Goal: Navigation & Orientation: Find specific page/section

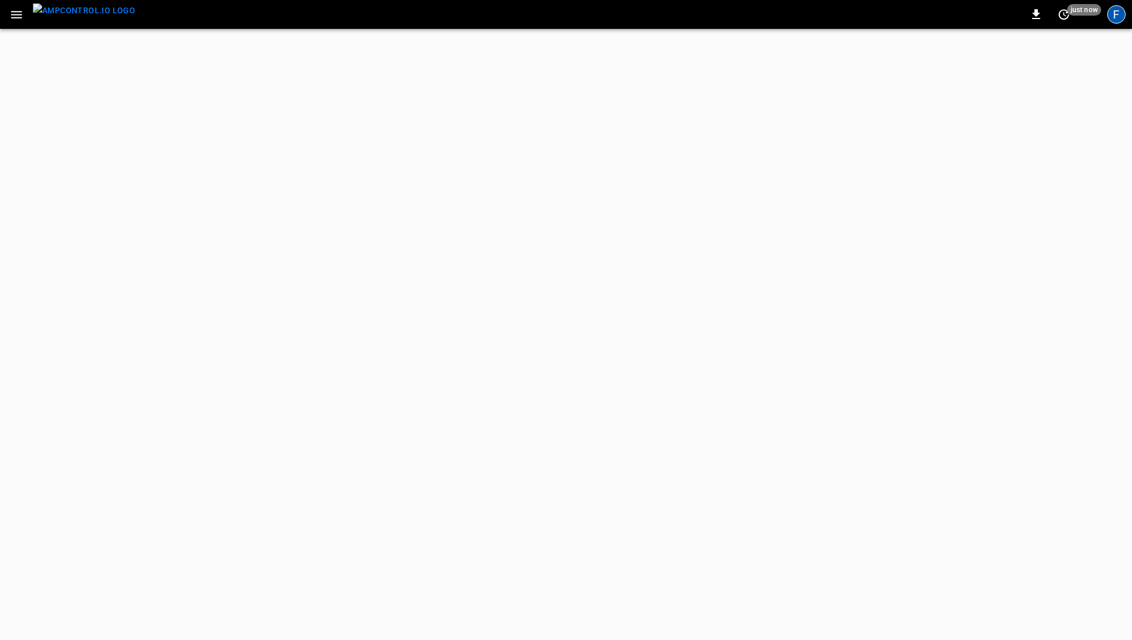
click at [1114, 14] on div "F" at bounding box center [1116, 14] width 18 height 18
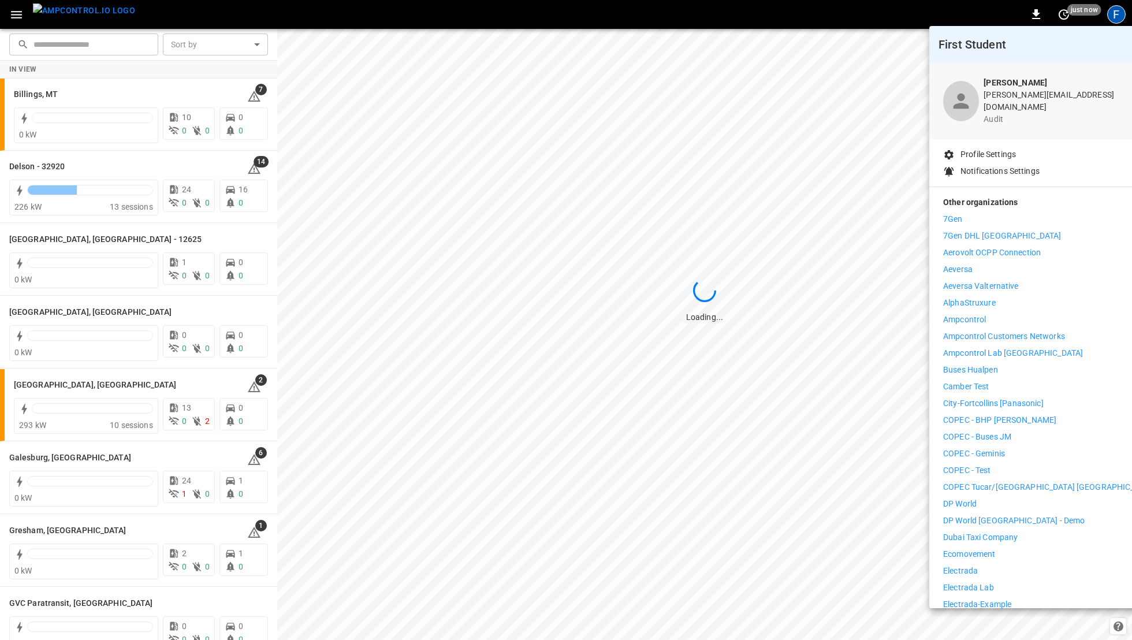
click at [953, 213] on p "7Gen" at bounding box center [953, 219] width 20 height 12
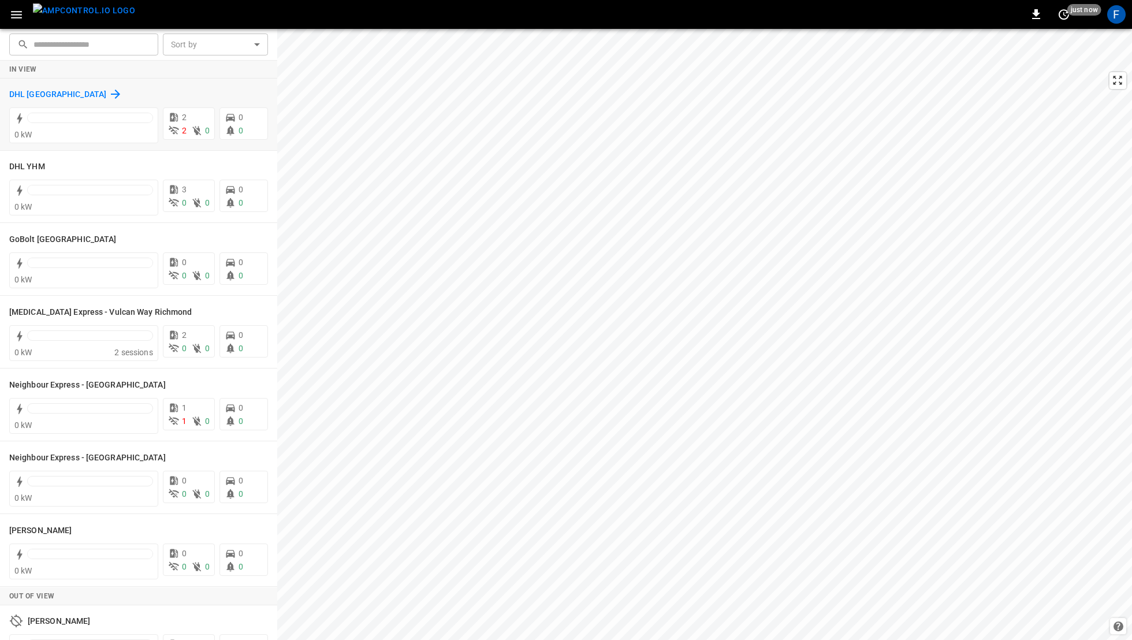
click at [109, 94] on icon at bounding box center [116, 94] width 14 height 14
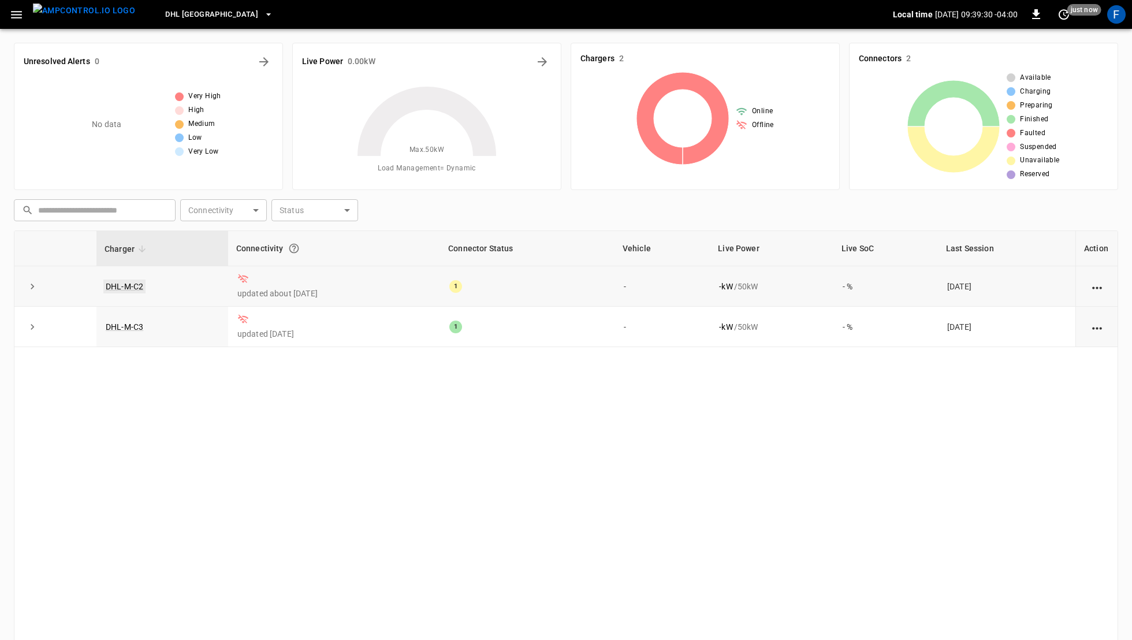
click at [128, 283] on link "DHL-M-C2" at bounding box center [124, 287] width 42 height 14
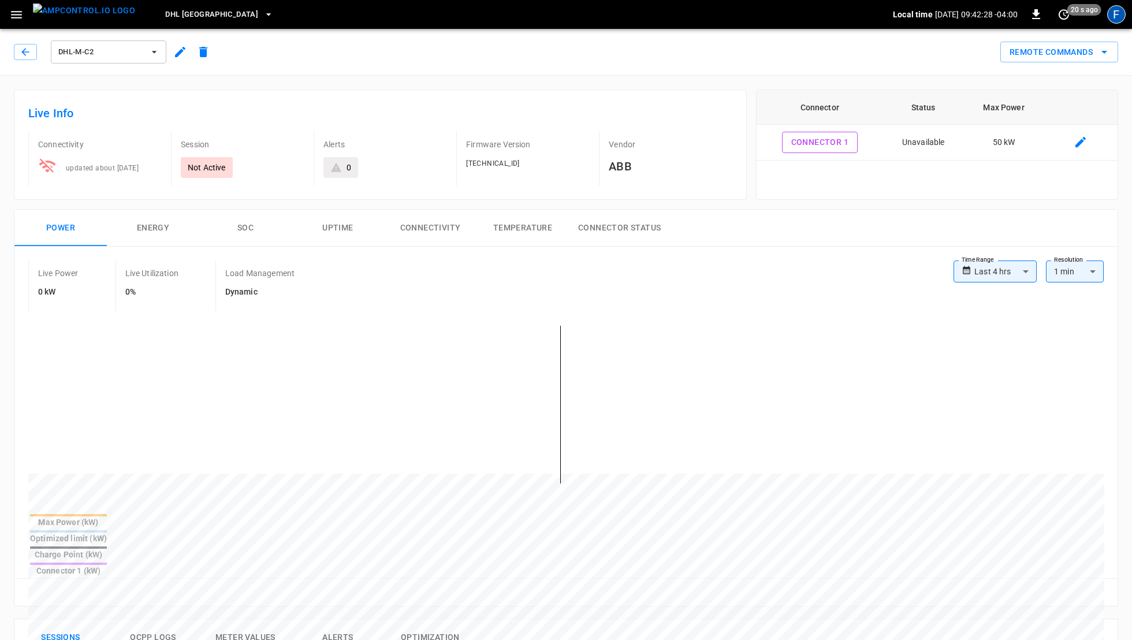
click at [1118, 19] on div "F" at bounding box center [1116, 14] width 18 height 18
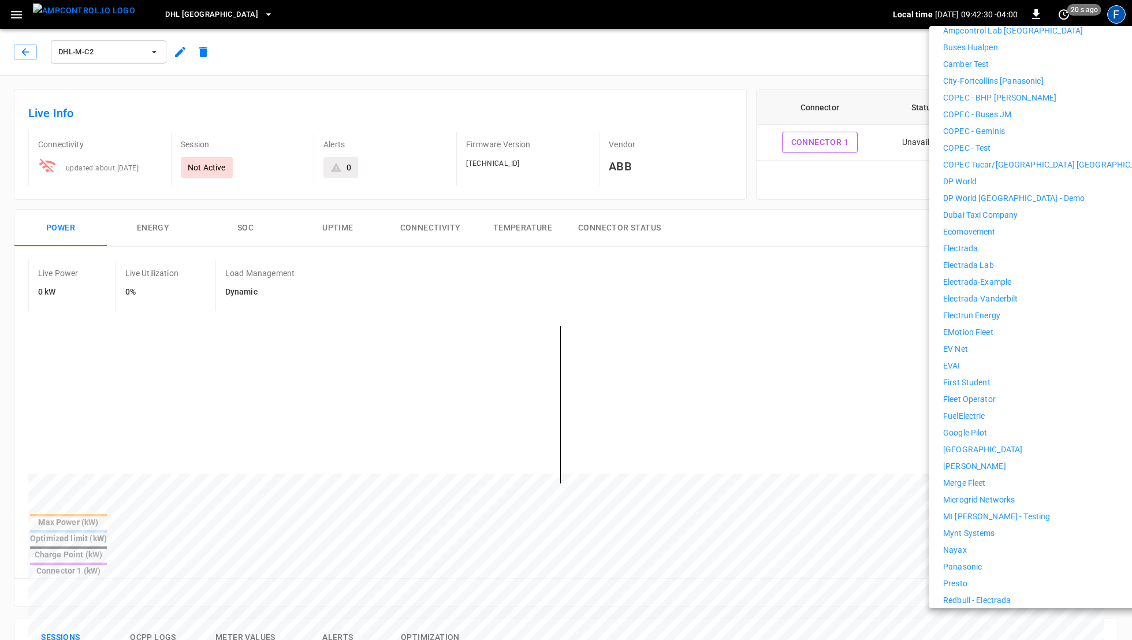
scroll to position [348, 0]
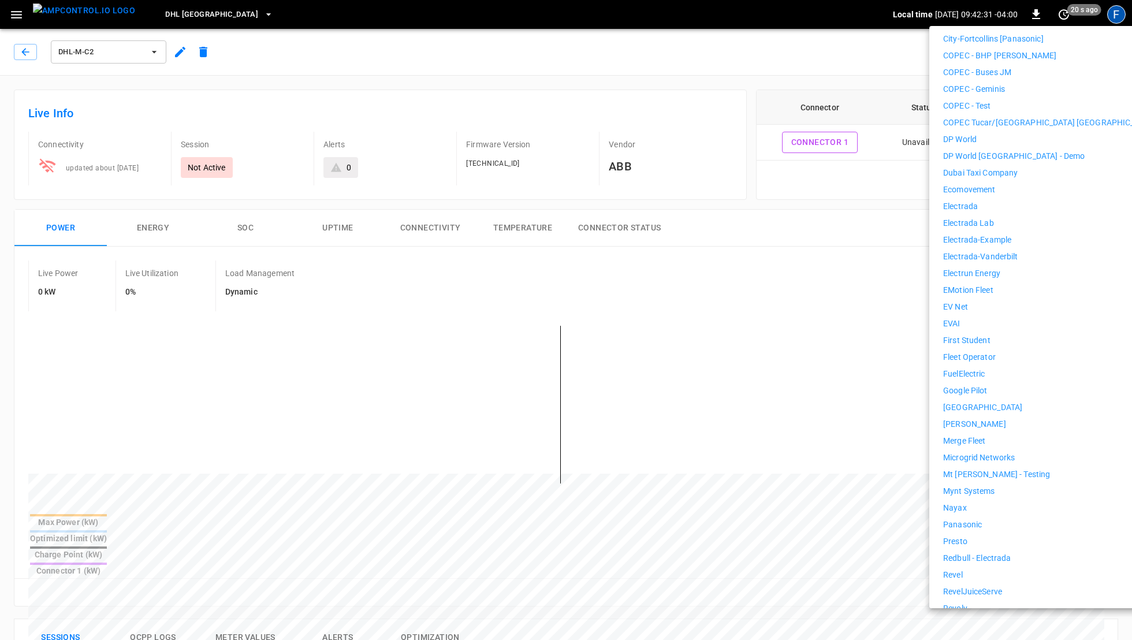
click at [976, 437] on p "Merge Fleet" at bounding box center [964, 441] width 42 height 12
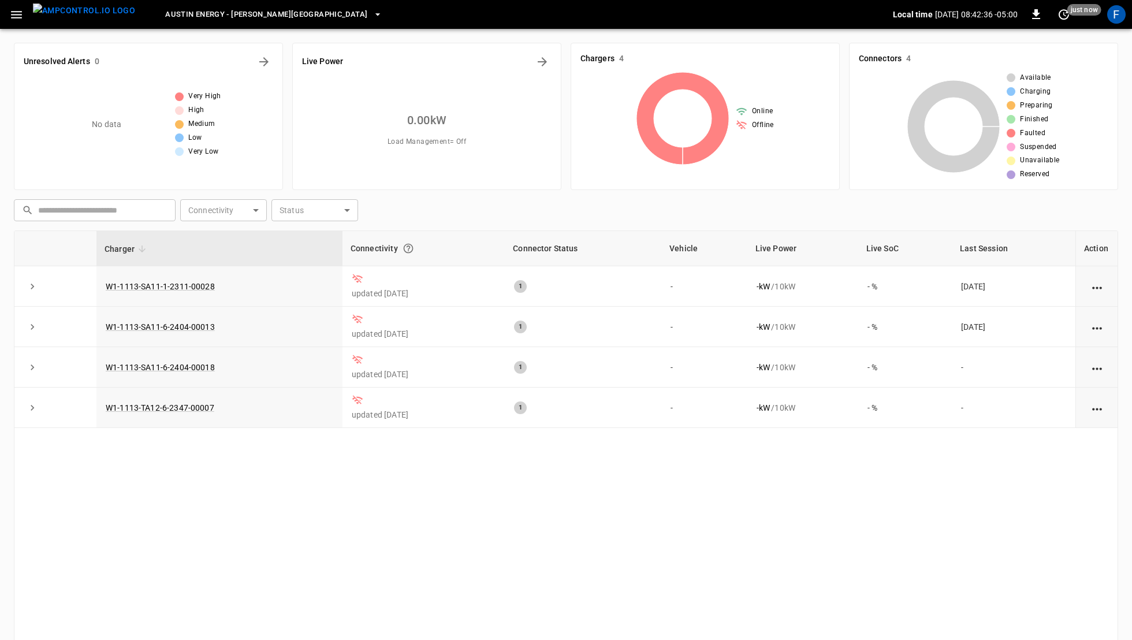
click at [10, 21] on icon "button" at bounding box center [16, 15] width 14 height 14
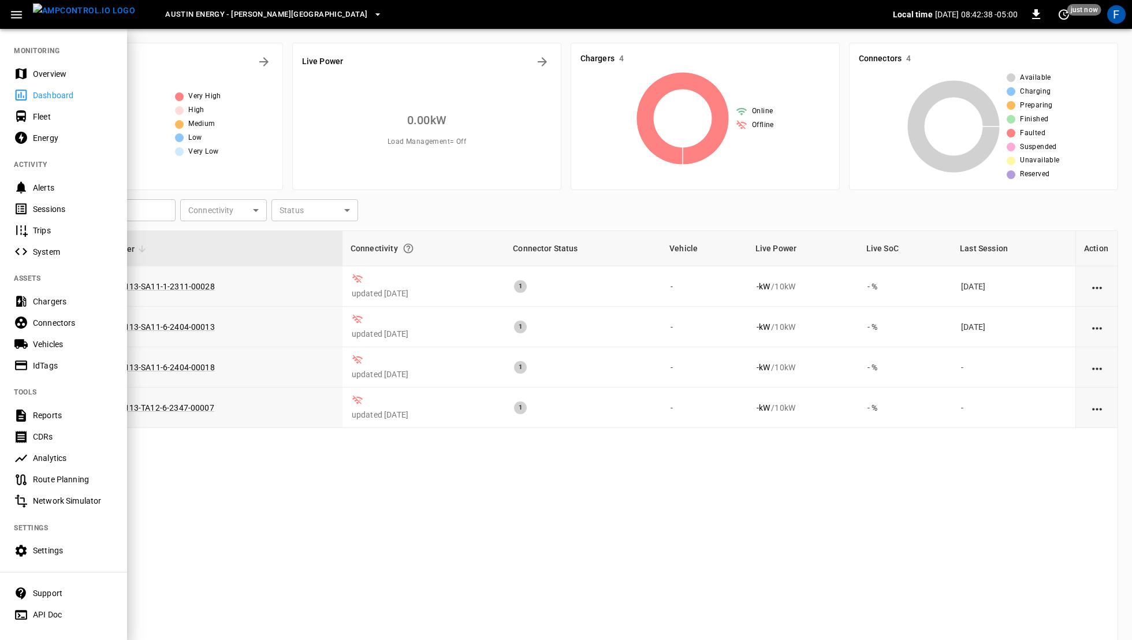
click at [34, 71] on div "Overview" at bounding box center [73, 74] width 80 height 12
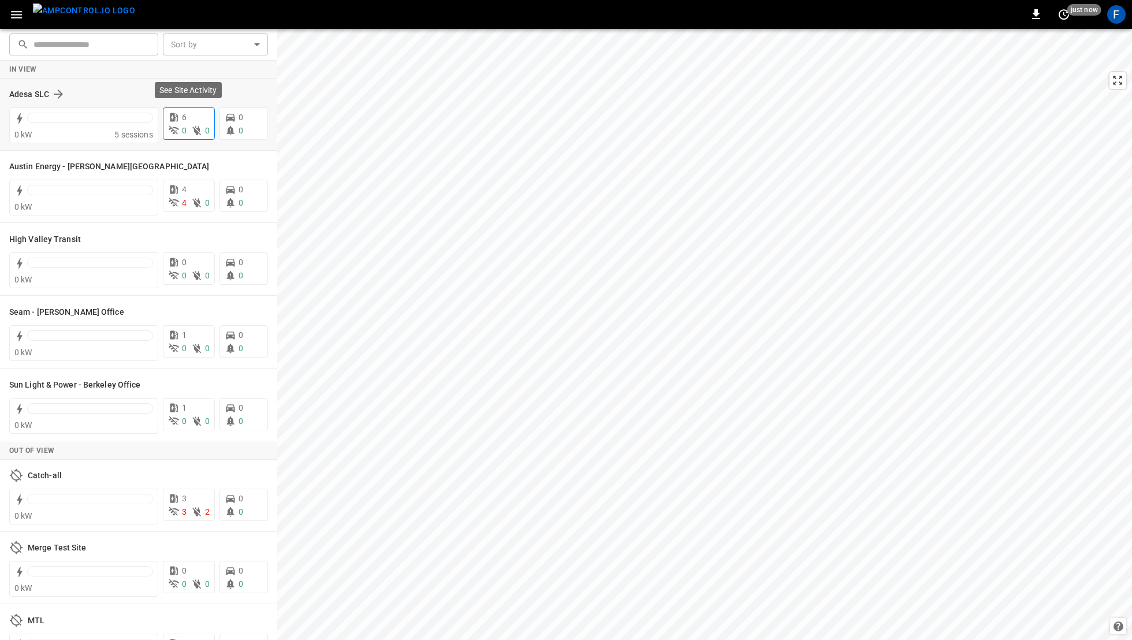
click at [195, 116] on div "6" at bounding box center [189, 117] width 42 height 12
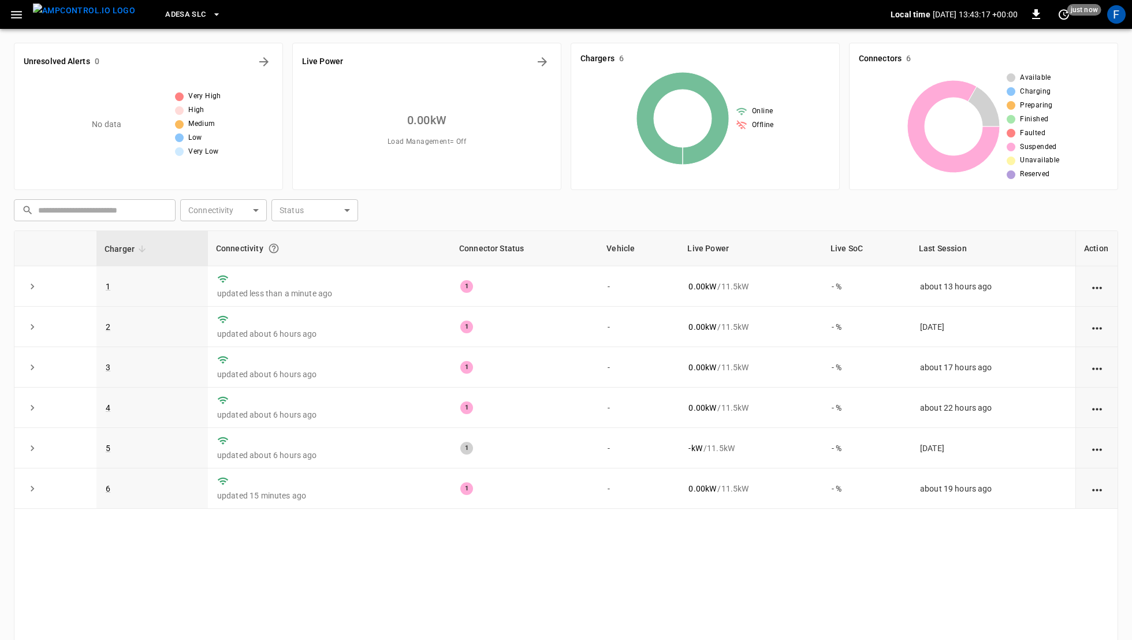
click at [178, 13] on span "Adesa SLC" at bounding box center [185, 14] width 40 height 13
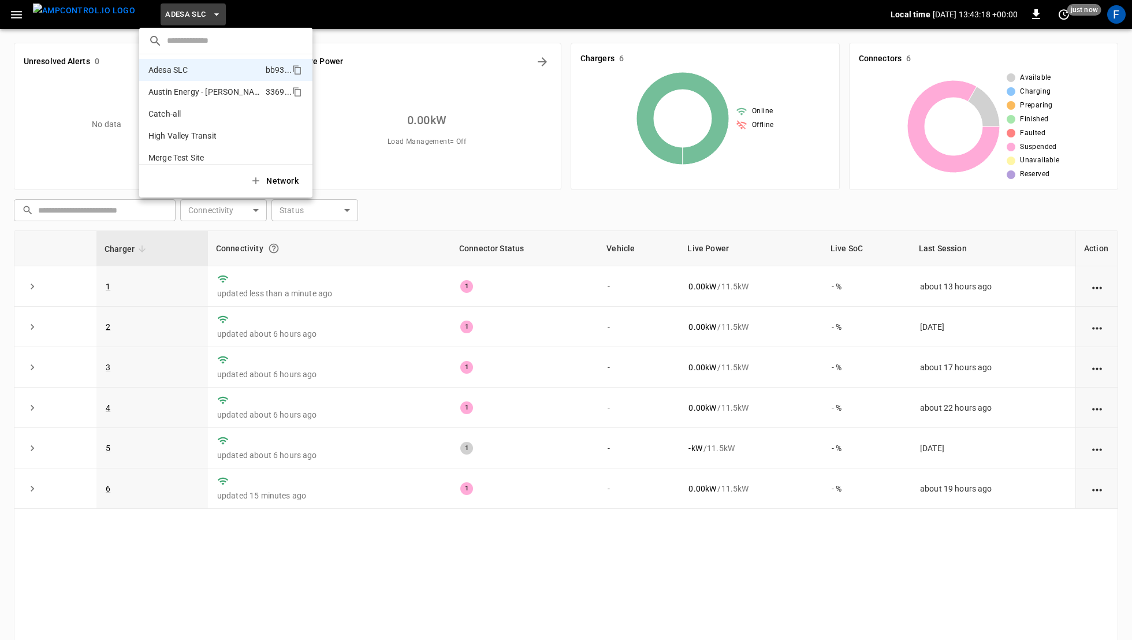
click at [186, 95] on p "Austin Energy - Decker Creek Power Station" at bounding box center [204, 92] width 113 height 12
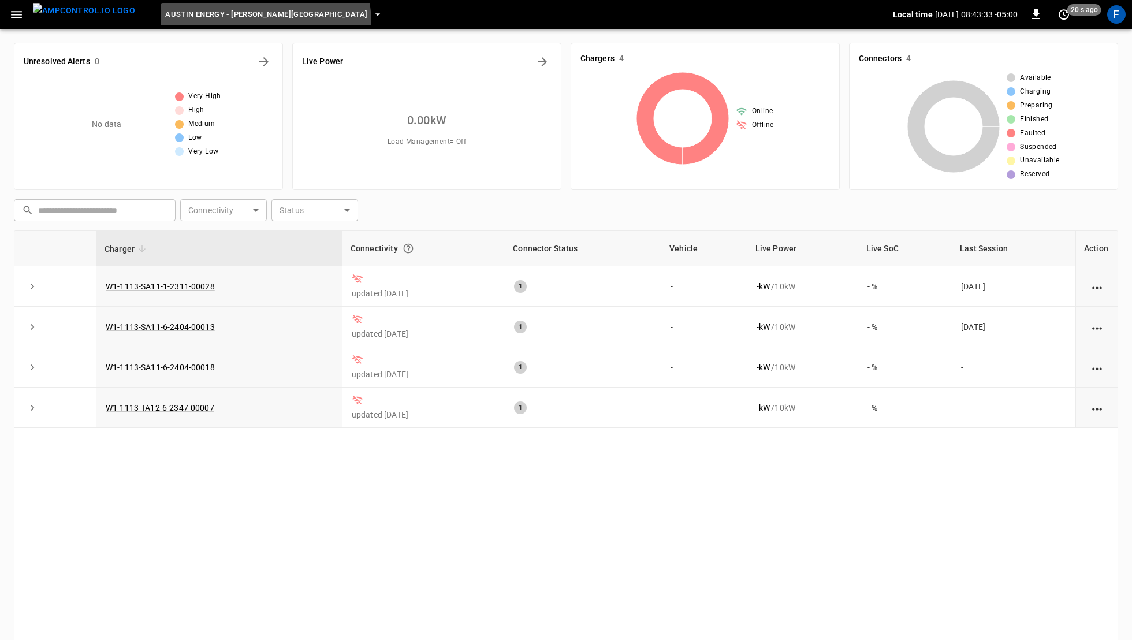
click at [225, 23] on button "Austin Energy - Decker Creek Power Station" at bounding box center [274, 14] width 226 height 23
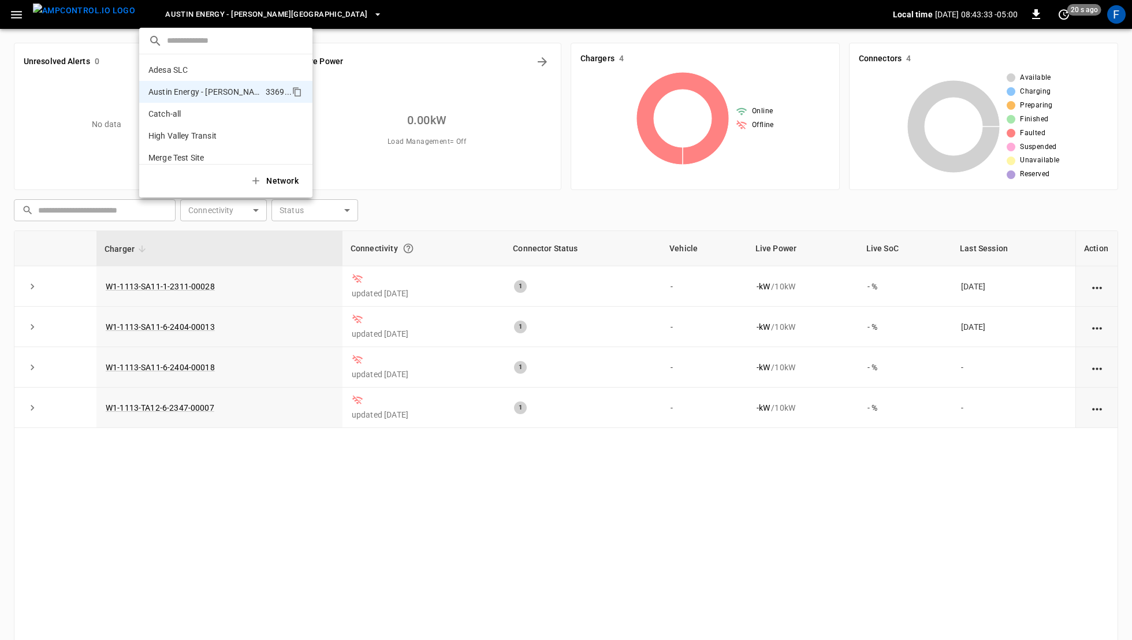
scroll to position [18, 0]
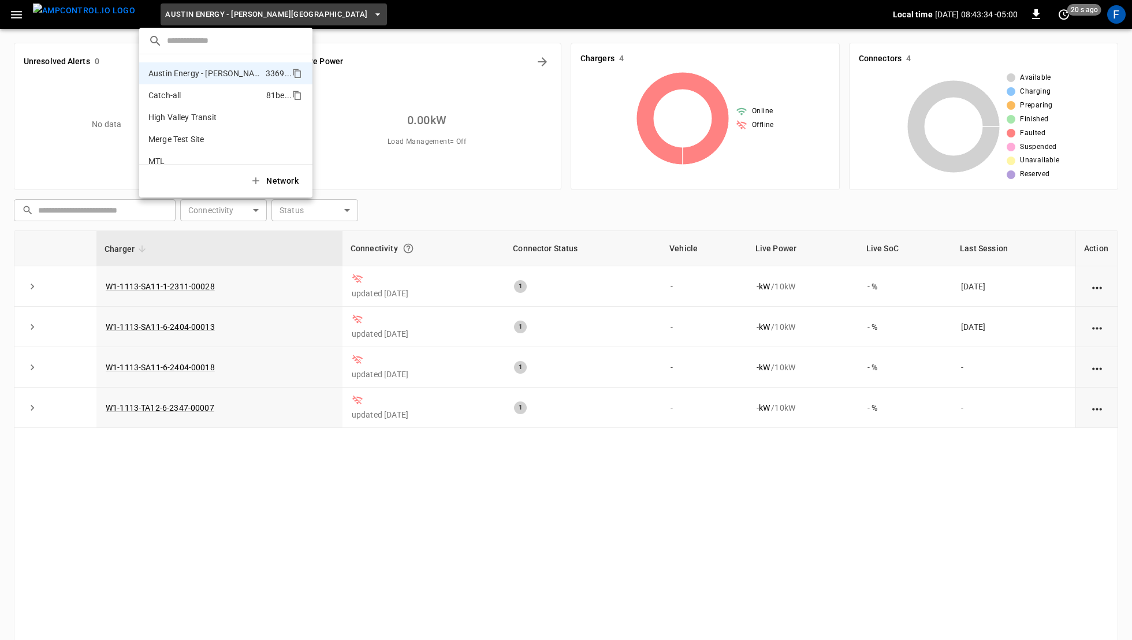
click at [222, 91] on p "Catch-all" at bounding box center [204, 96] width 113 height 12
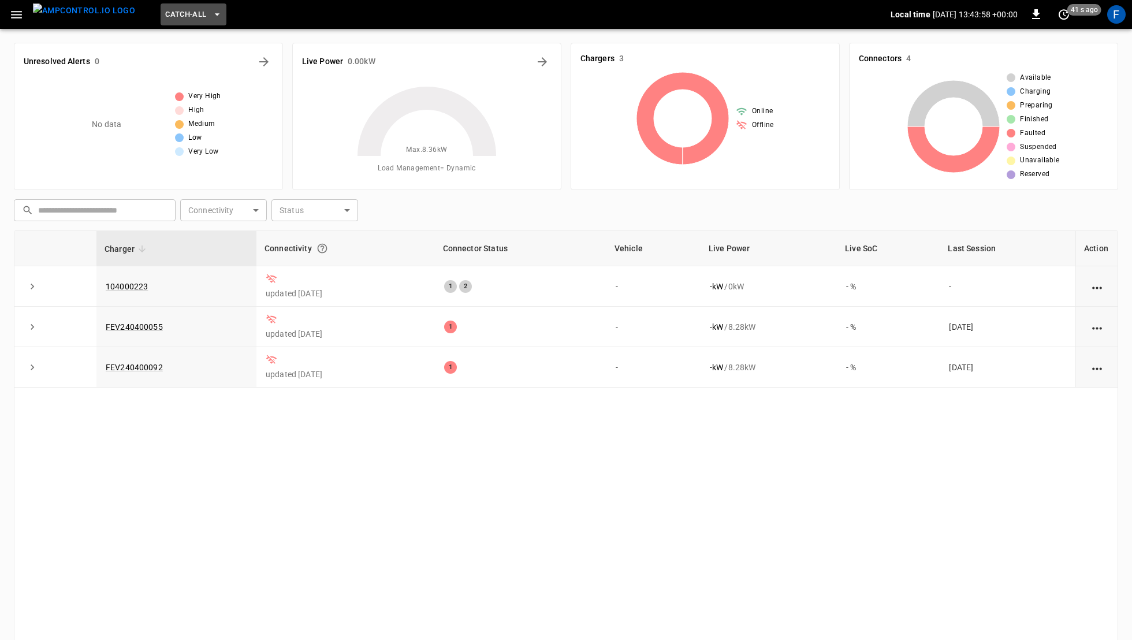
click at [183, 9] on span "Catch-all" at bounding box center [185, 14] width 41 height 13
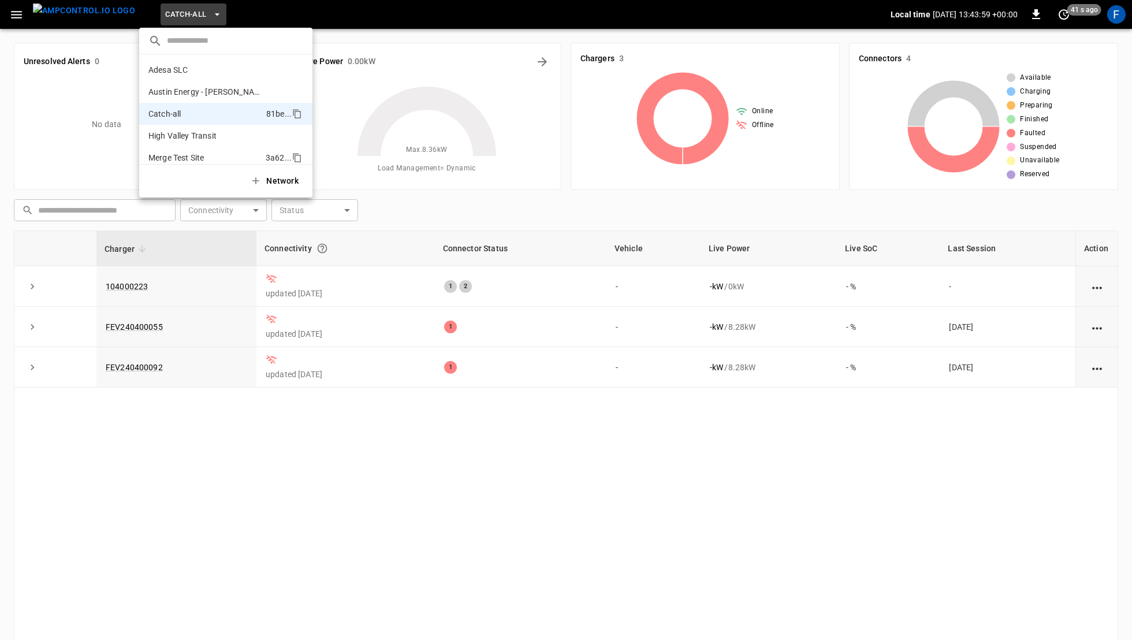
scroll to position [40, 0]
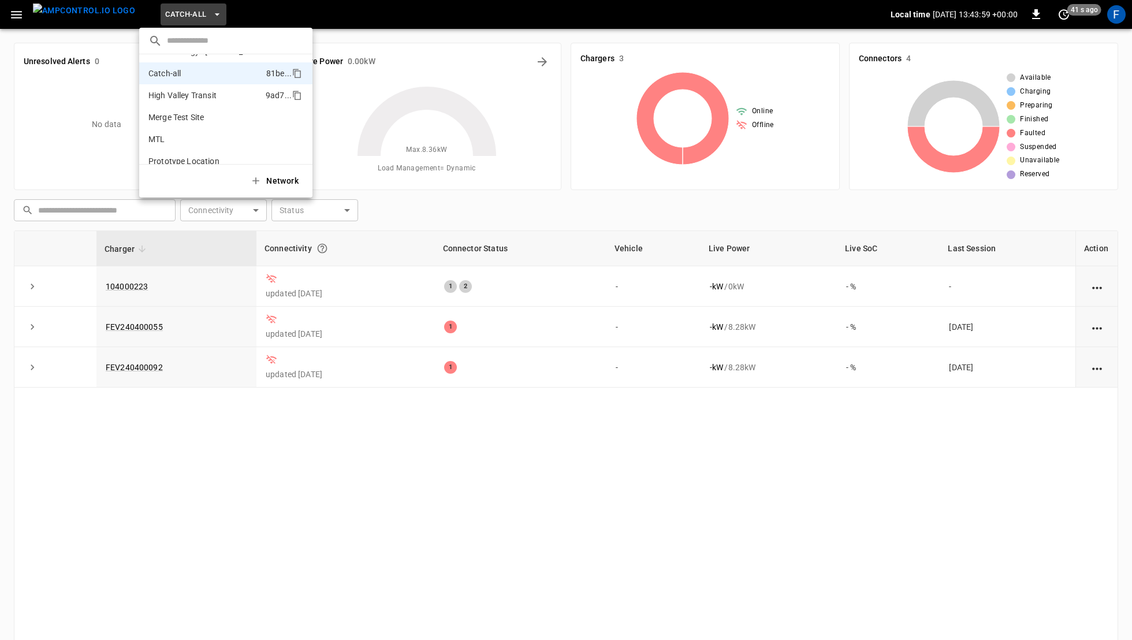
click at [221, 91] on p "High Valley Transit" at bounding box center [204, 96] width 113 height 12
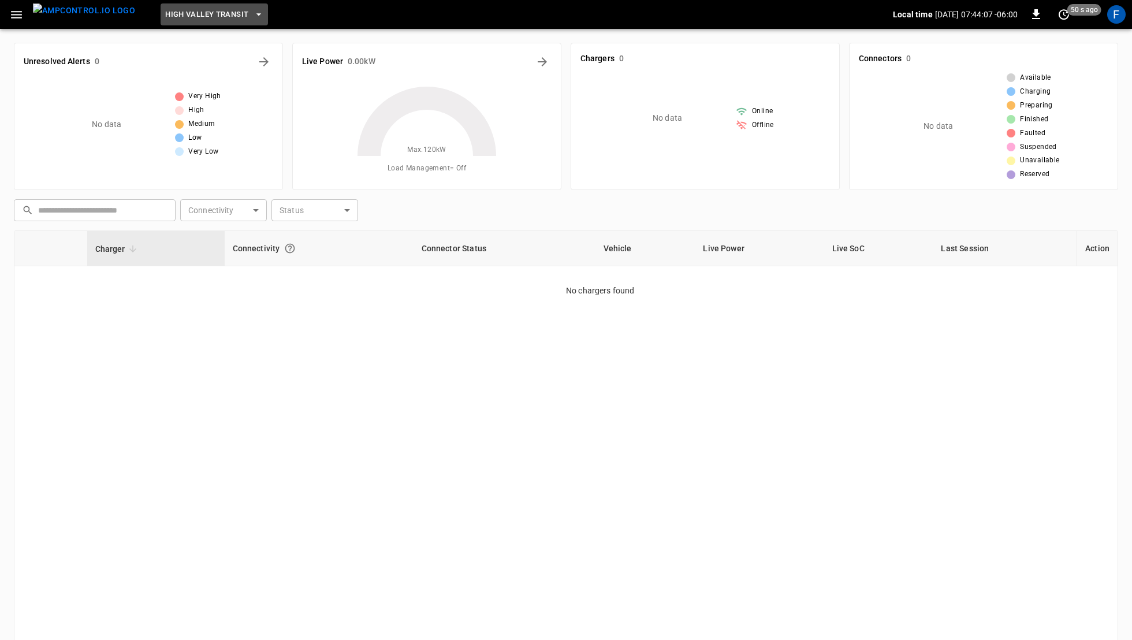
click at [165, 13] on span "High Valley Transit" at bounding box center [206, 14] width 83 height 13
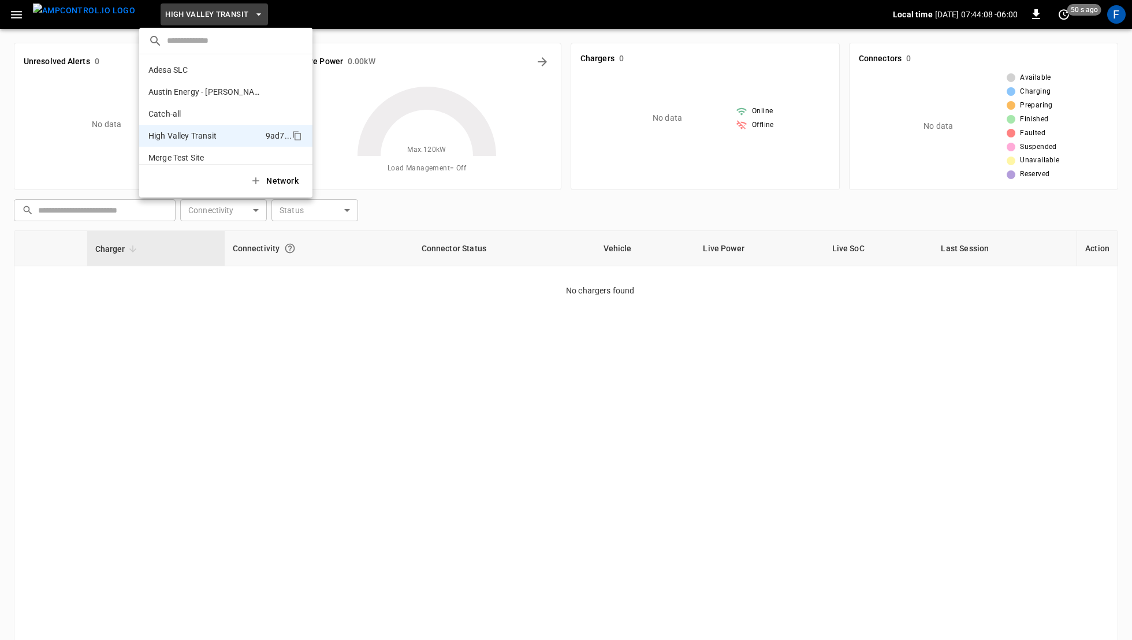
scroll to position [62, 0]
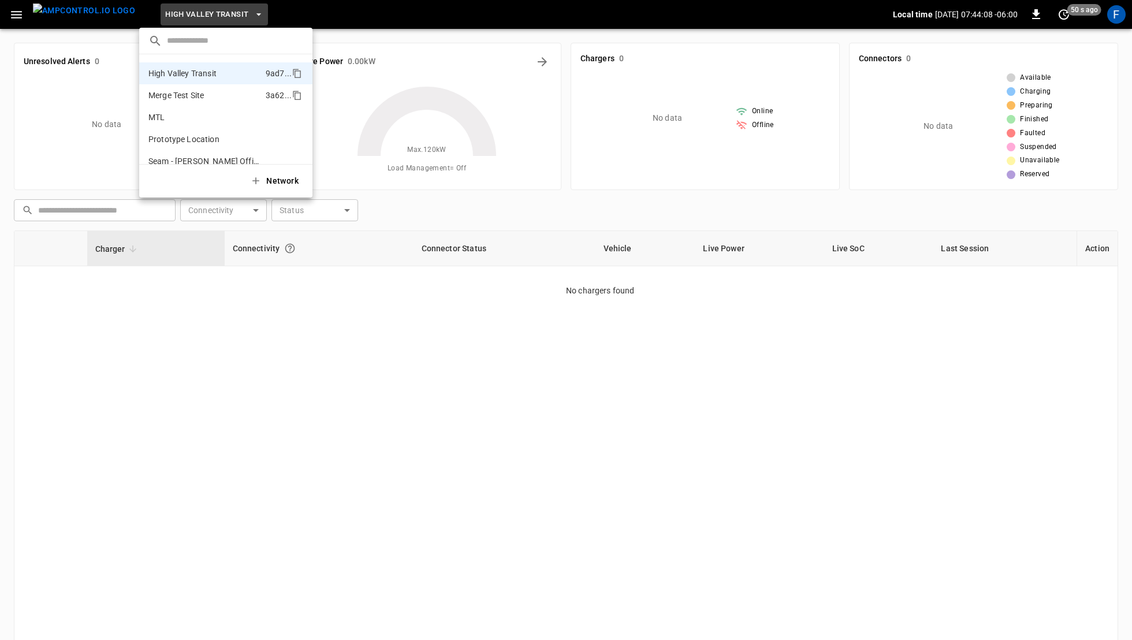
click at [191, 102] on li "Merge Test Site 3a62 ..." at bounding box center [225, 95] width 173 height 22
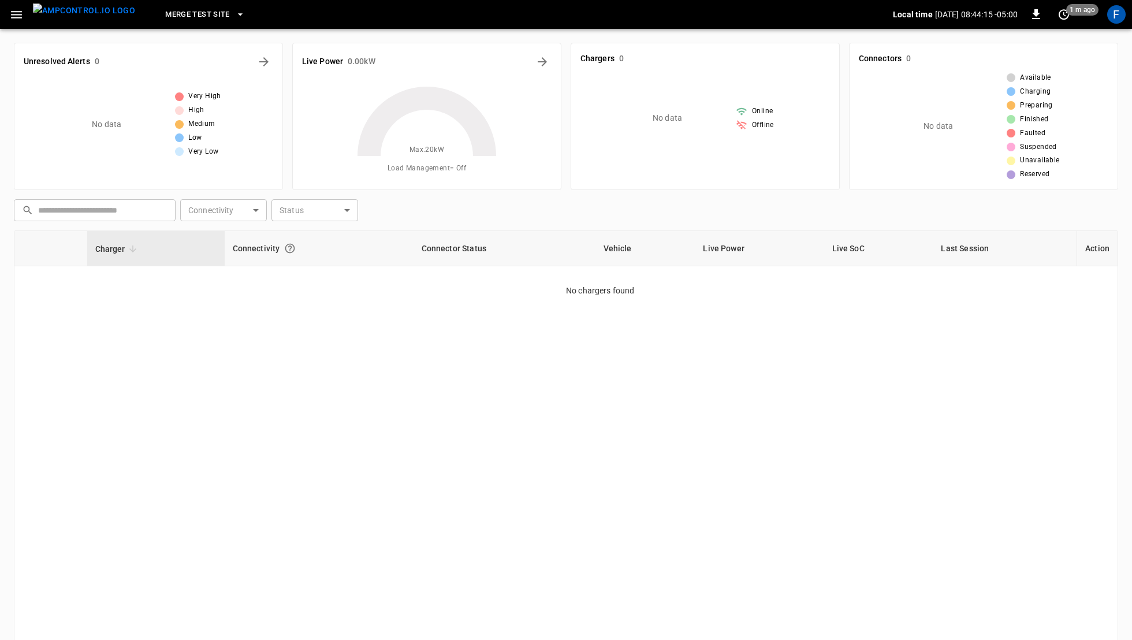
click at [171, 14] on span "Merge Test Site" at bounding box center [197, 14] width 65 height 13
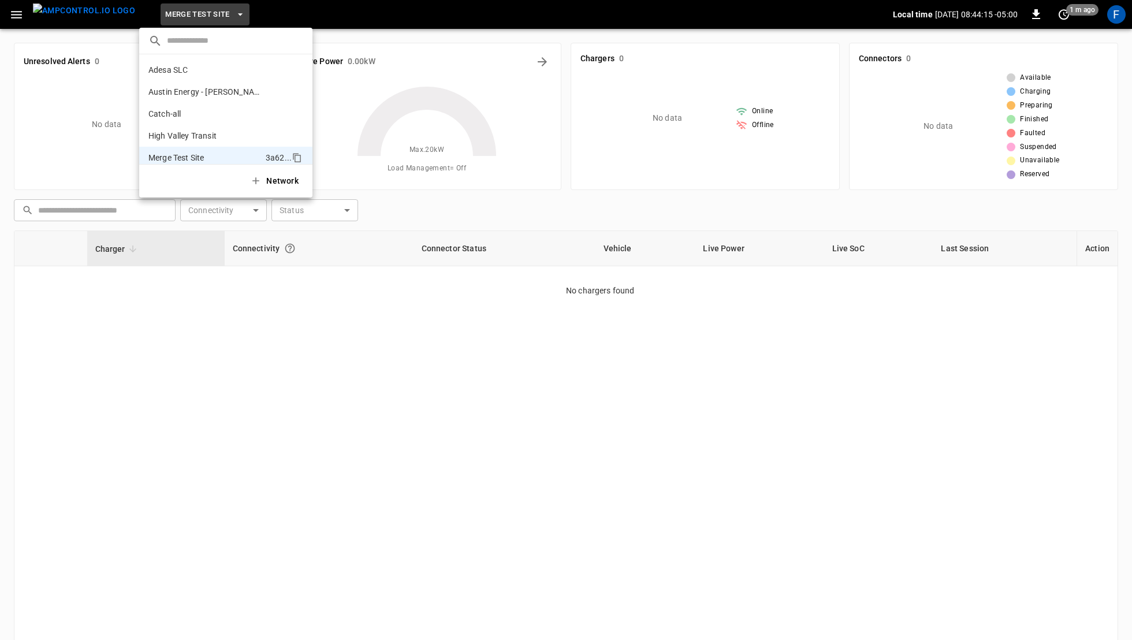
scroll to position [84, 0]
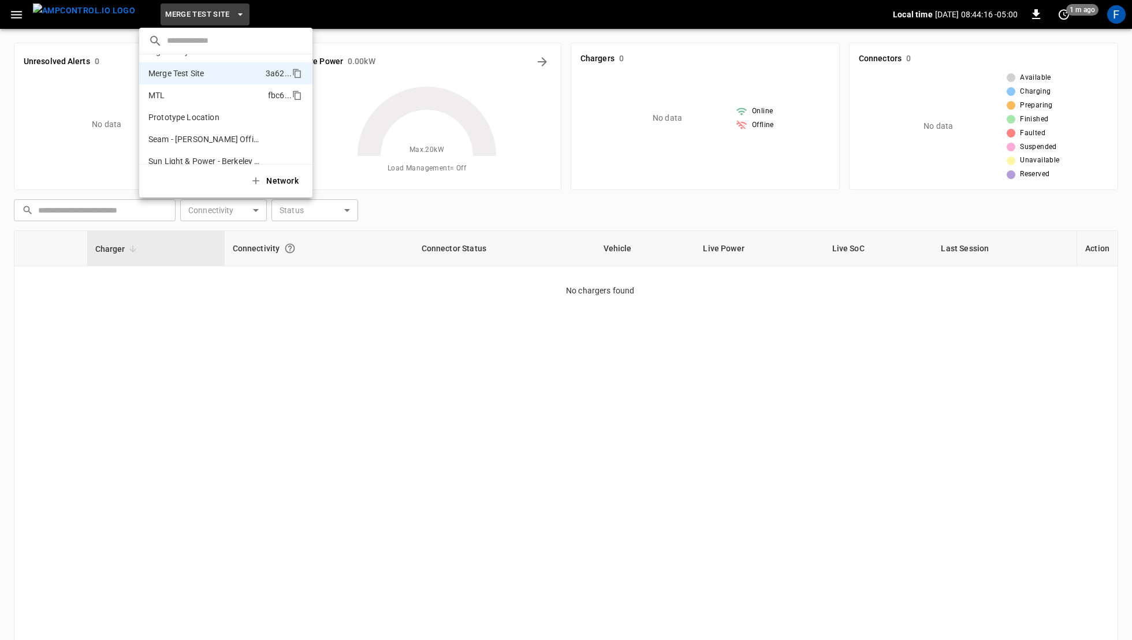
click at [222, 96] on p "MTL" at bounding box center [205, 96] width 115 height 12
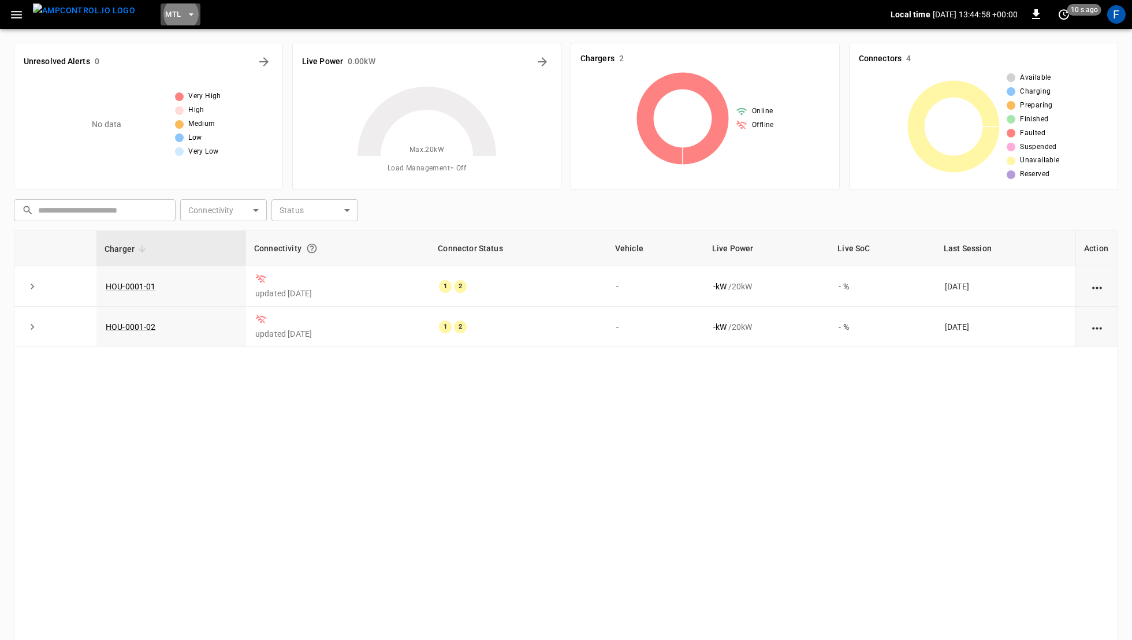
click at [161, 23] on button "MTL" at bounding box center [181, 14] width 40 height 23
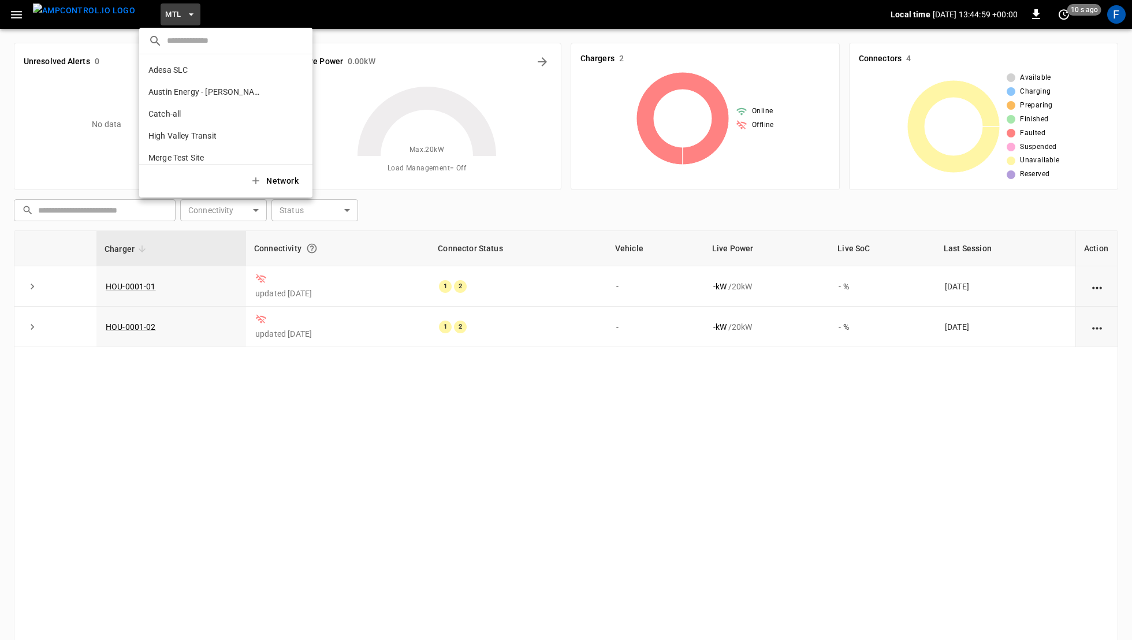
scroll to position [97, 0]
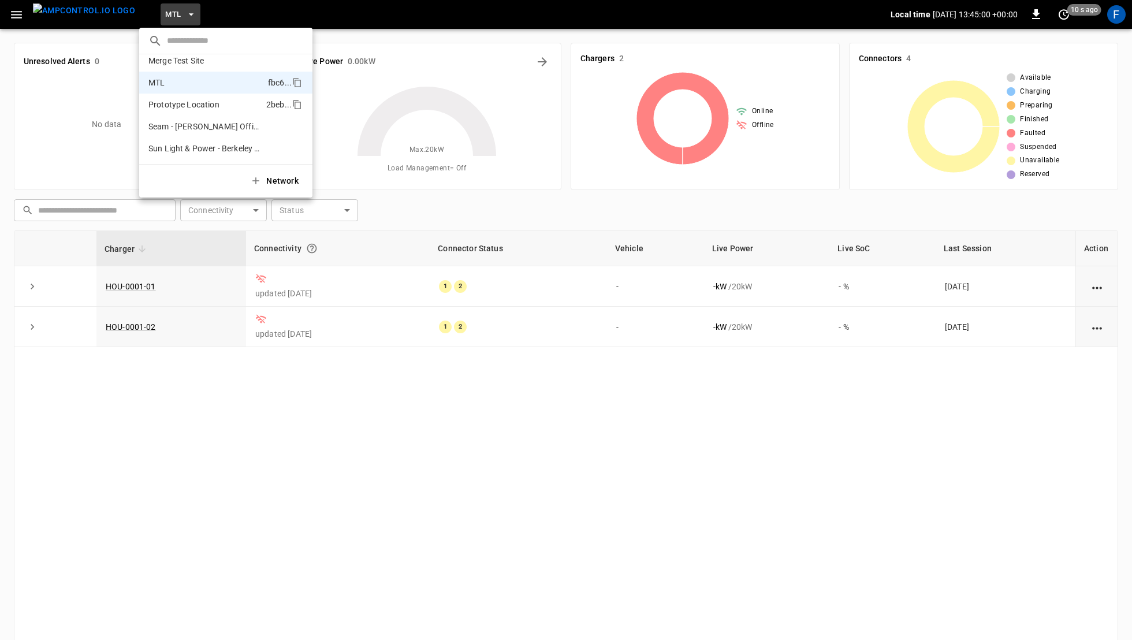
click at [217, 107] on p "Prototype Location" at bounding box center [204, 105] width 113 height 12
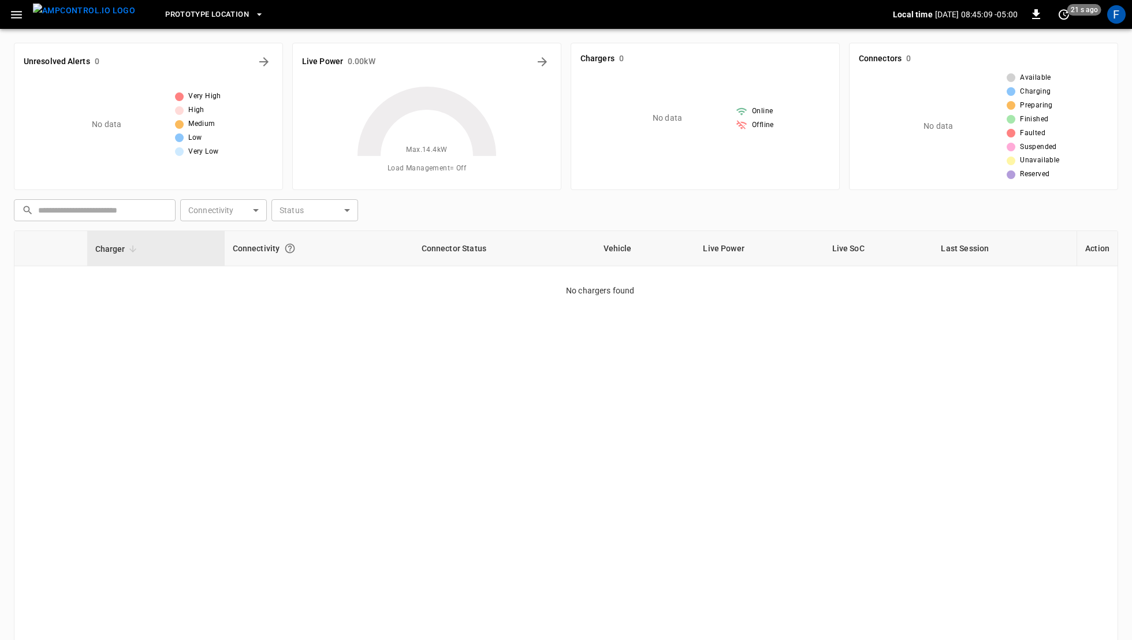
click at [230, 13] on button "Prototype Location" at bounding box center [215, 14] width 108 height 23
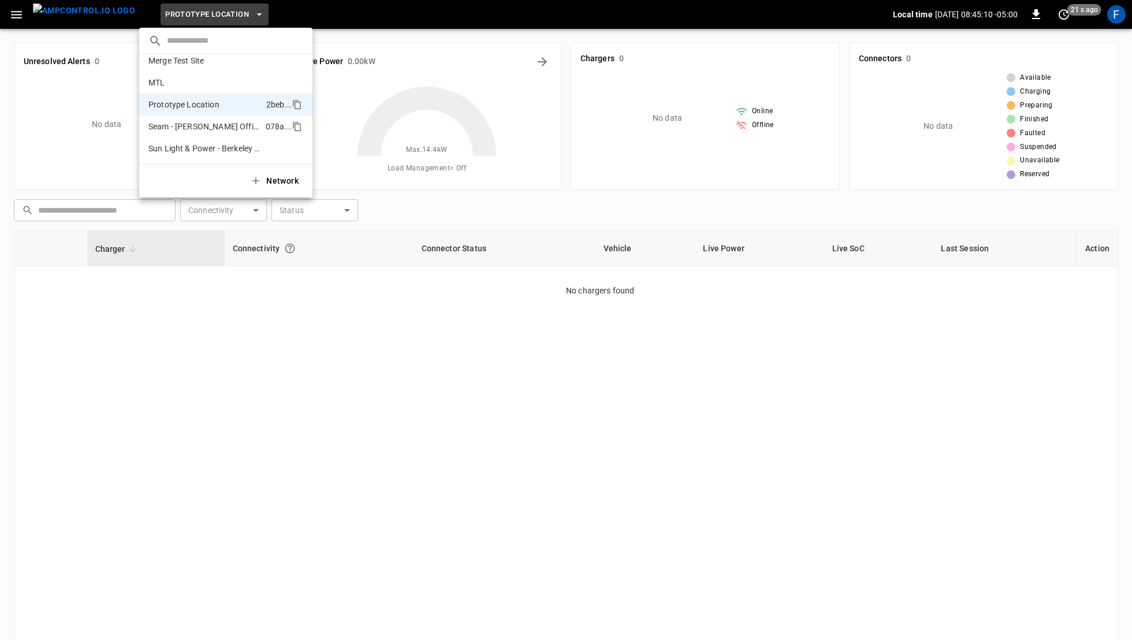
click at [239, 122] on p "Seam - Holbrook Office" at bounding box center [204, 127] width 113 height 12
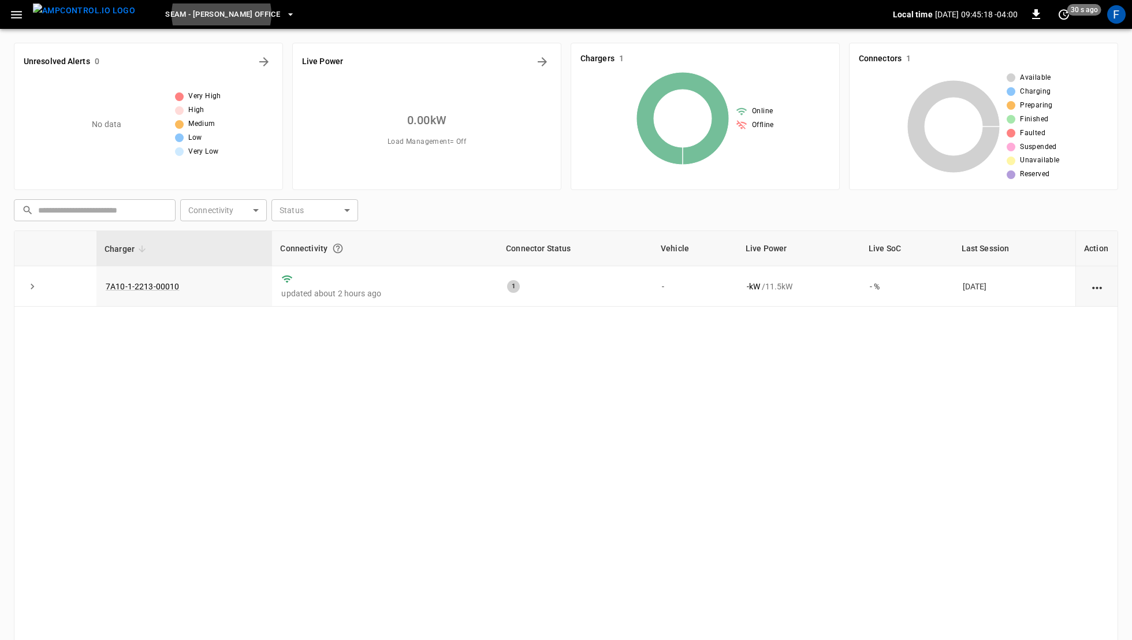
click at [226, 17] on span "Seam - Holbrook Office" at bounding box center [222, 14] width 115 height 13
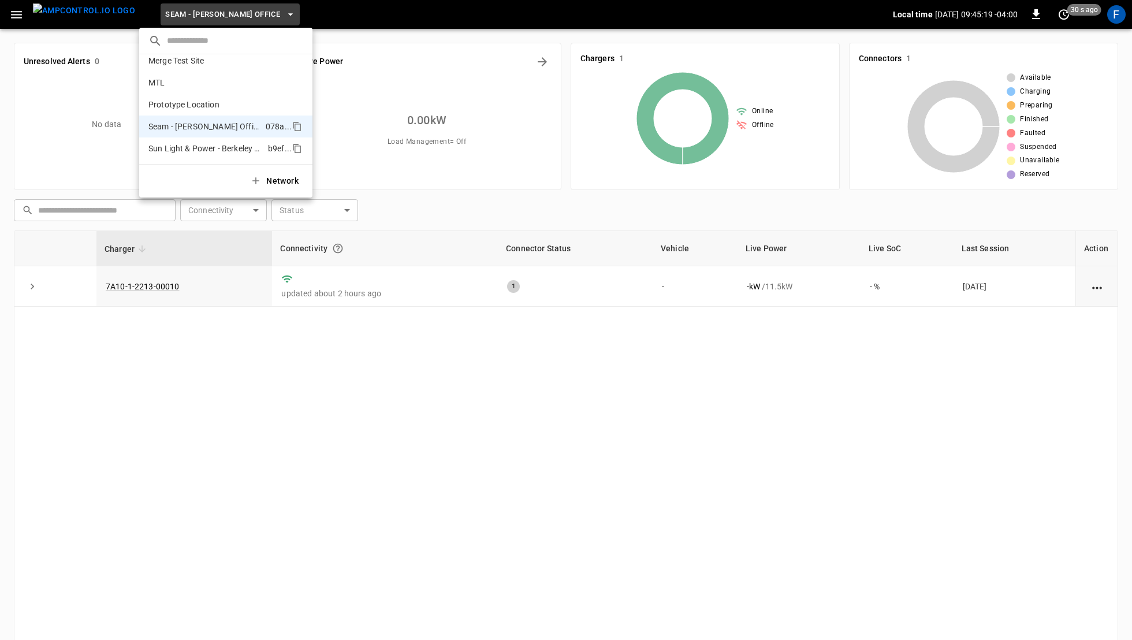
click at [230, 155] on li "Sun Light & Power - Berkeley Office b9ef ..." at bounding box center [225, 148] width 173 height 22
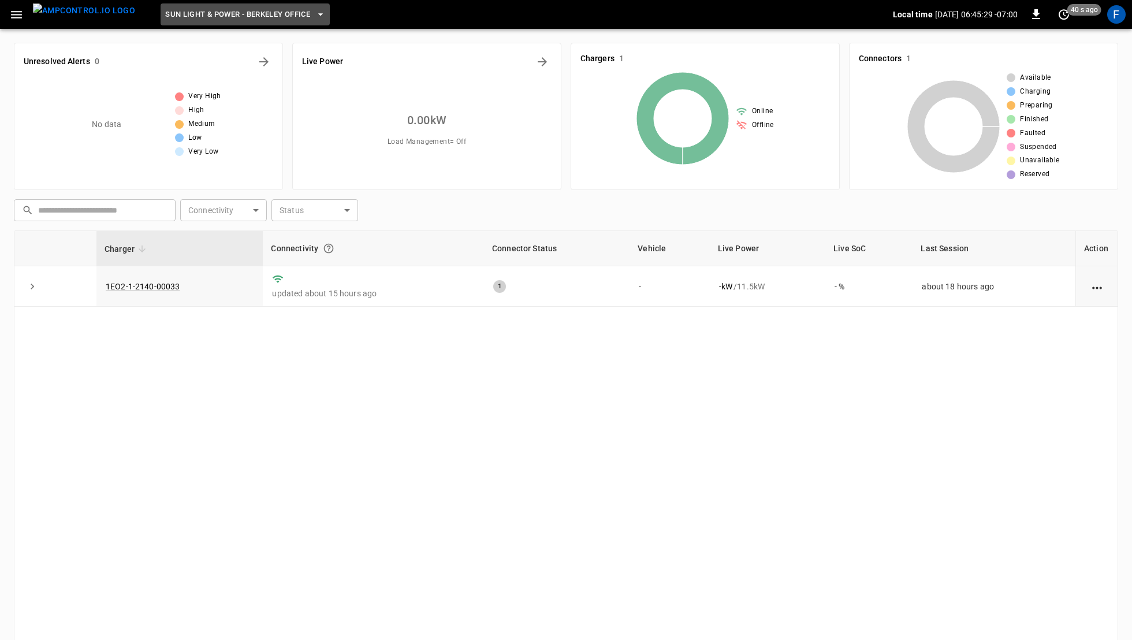
click at [245, 8] on span "Sun Light & Power - Berkeley Office" at bounding box center [237, 14] width 145 height 13
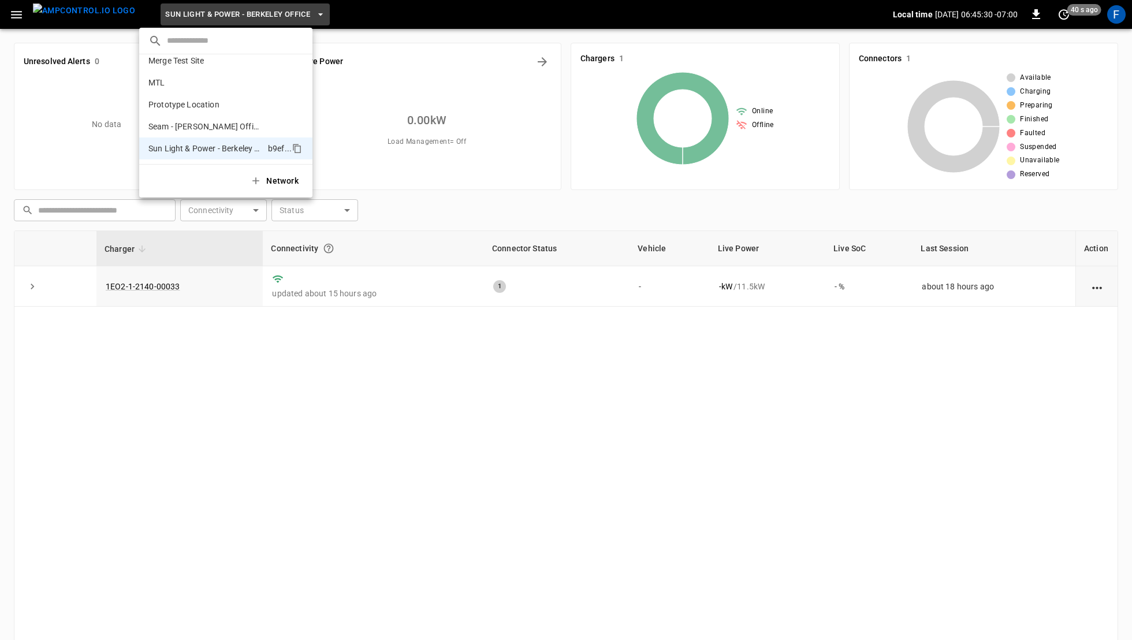
click at [299, 423] on div at bounding box center [566, 320] width 1132 height 640
